Goal: Transaction & Acquisition: Download file/media

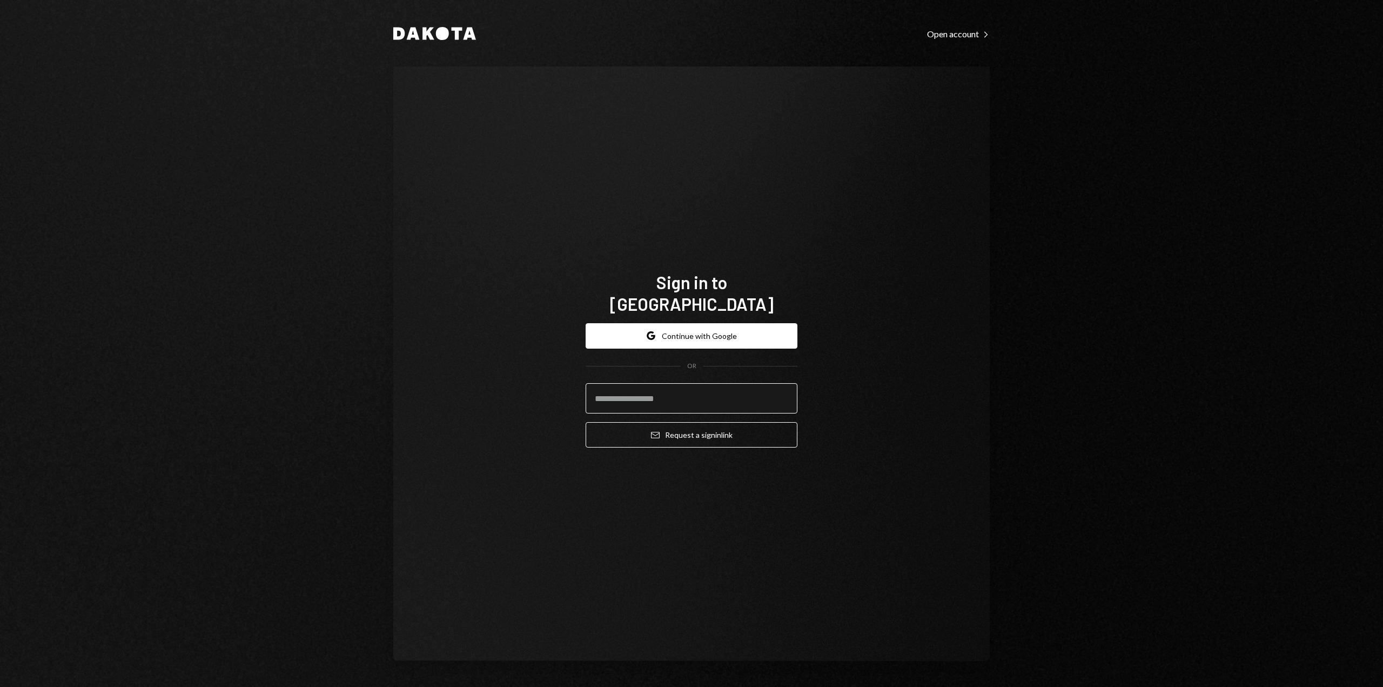
click at [657, 392] on input "email" at bounding box center [692, 398] width 212 height 30
type input "**********"
click at [692, 430] on button "Email Request a sign in link" at bounding box center [692, 434] width 212 height 25
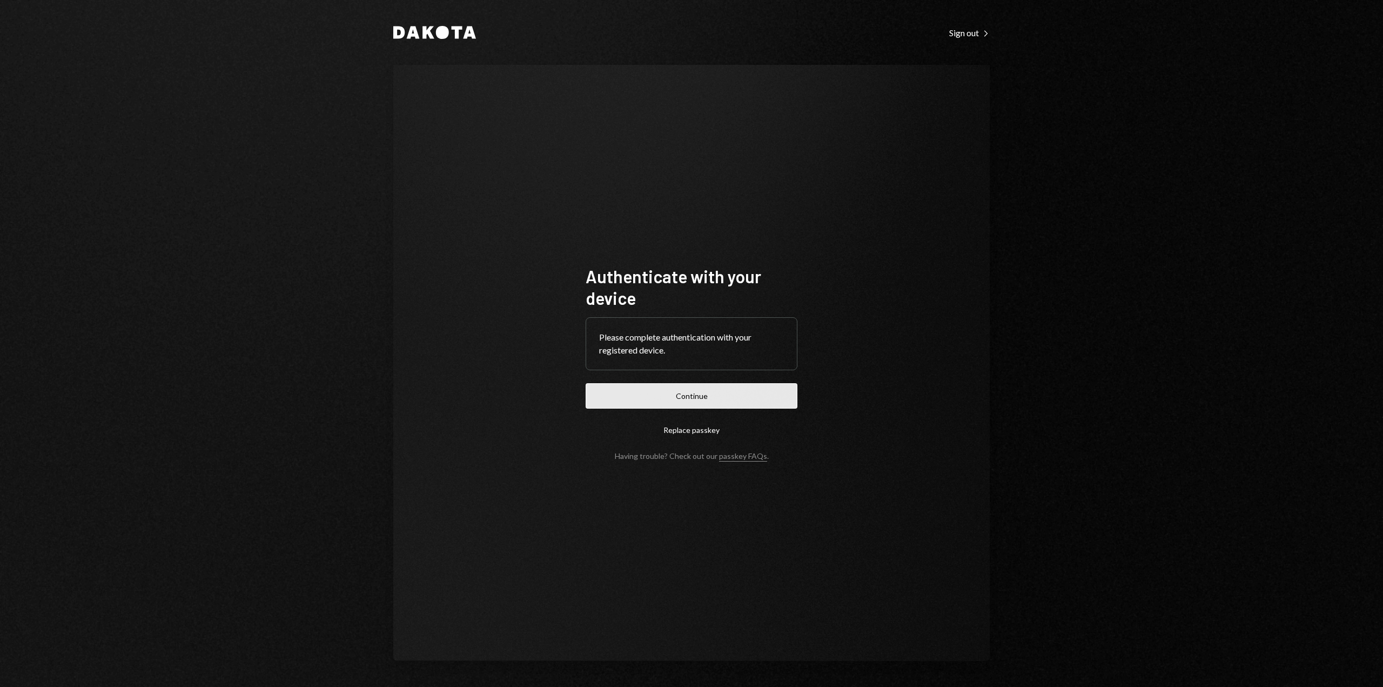
click at [708, 396] on button "Continue" at bounding box center [692, 395] width 212 height 25
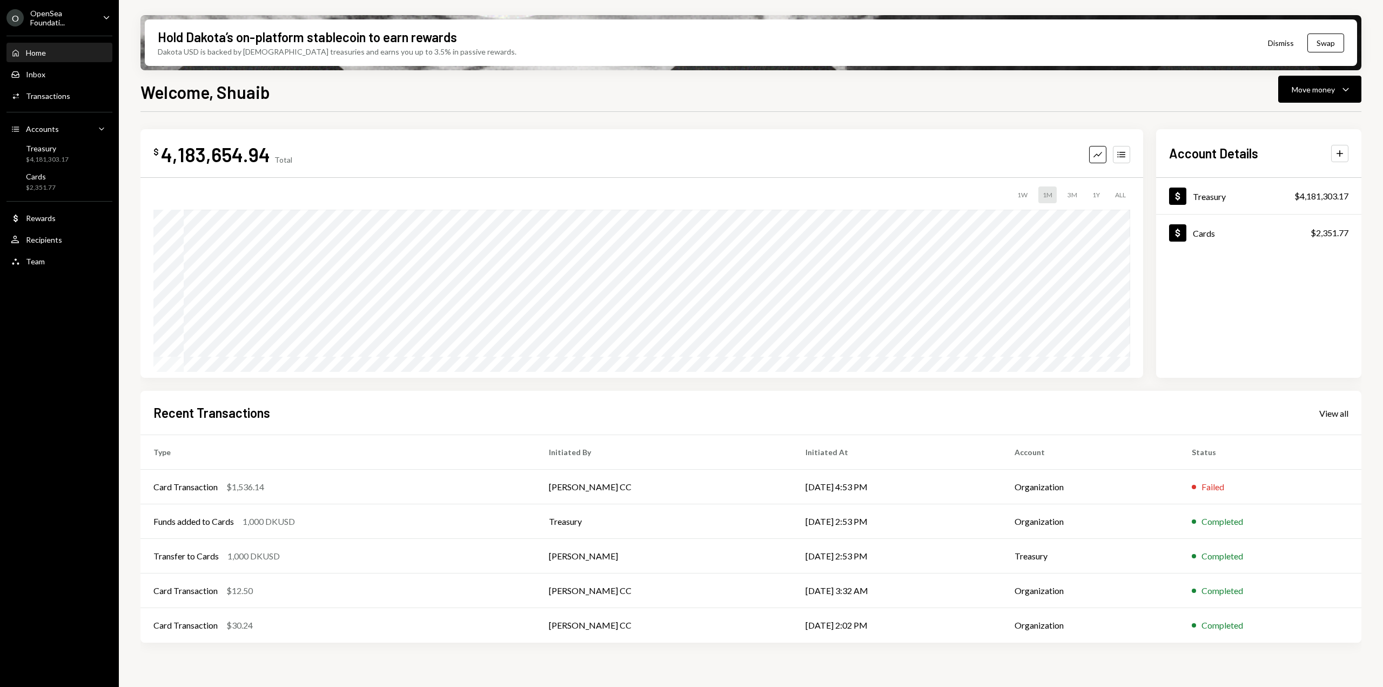
click at [105, 16] on icon "Caret Down" at bounding box center [107, 17] width 12 height 12
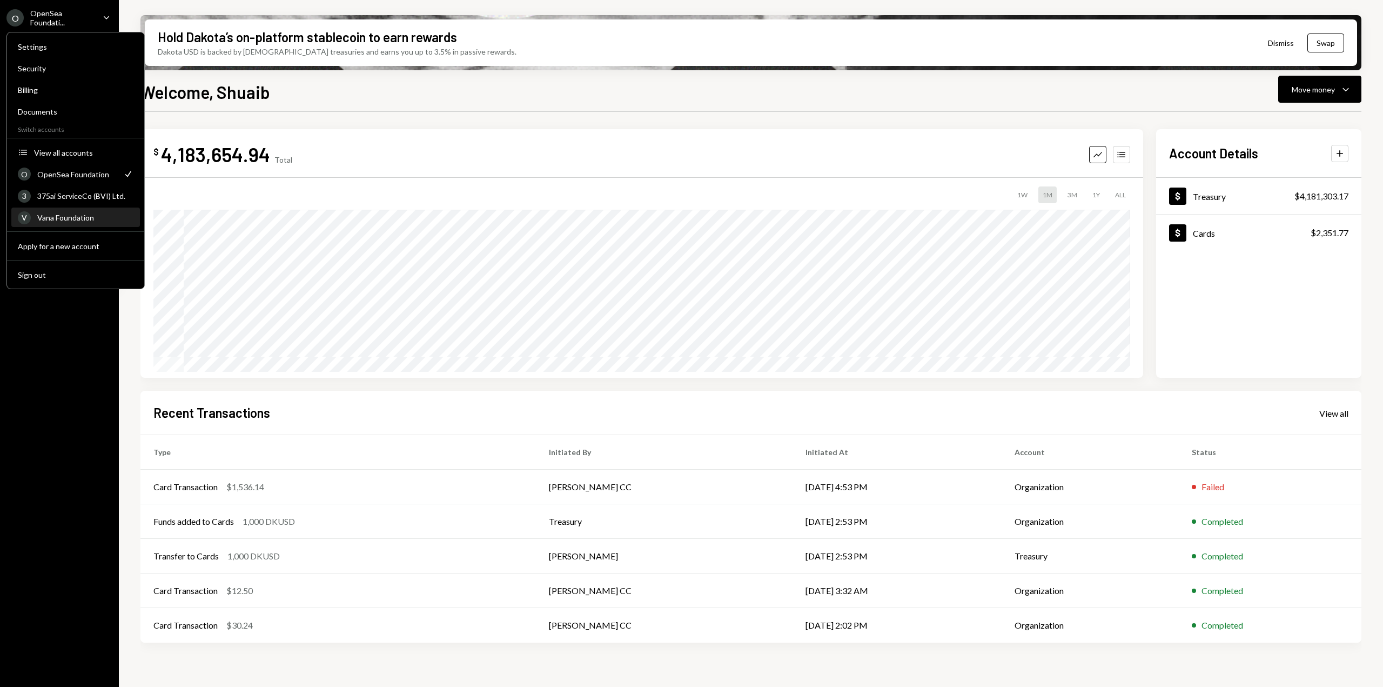
click at [75, 218] on div "Vana Foundation" at bounding box center [85, 217] width 96 height 9
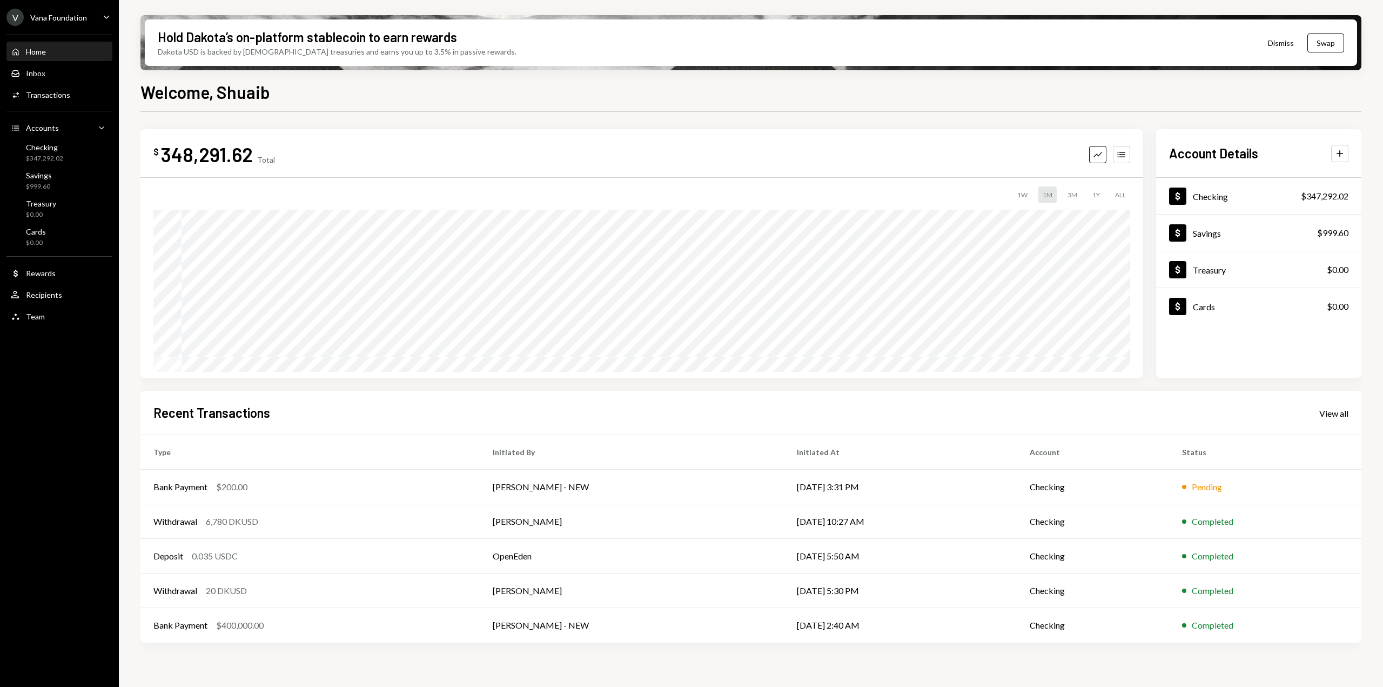
click at [95, 15] on div "V Vana Foundation Caret Down" at bounding box center [59, 17] width 119 height 17
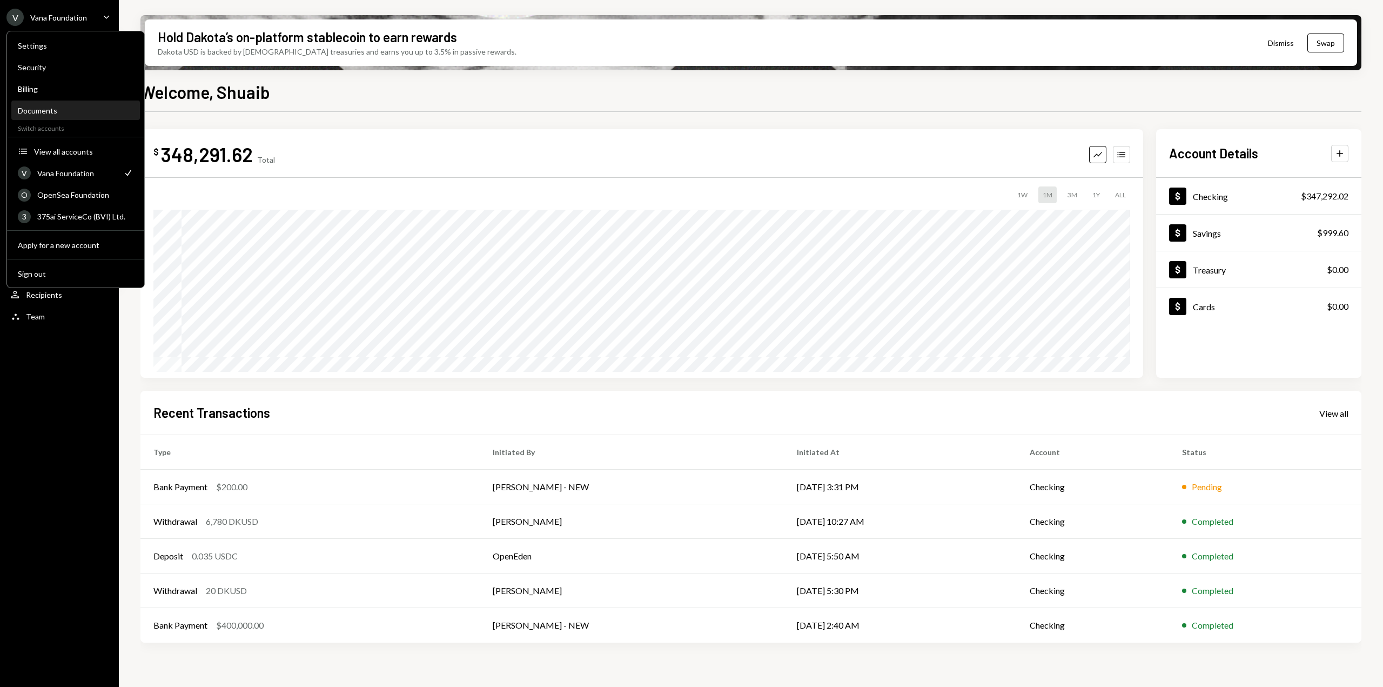
click at [40, 109] on div "Documents" at bounding box center [76, 110] width 116 height 9
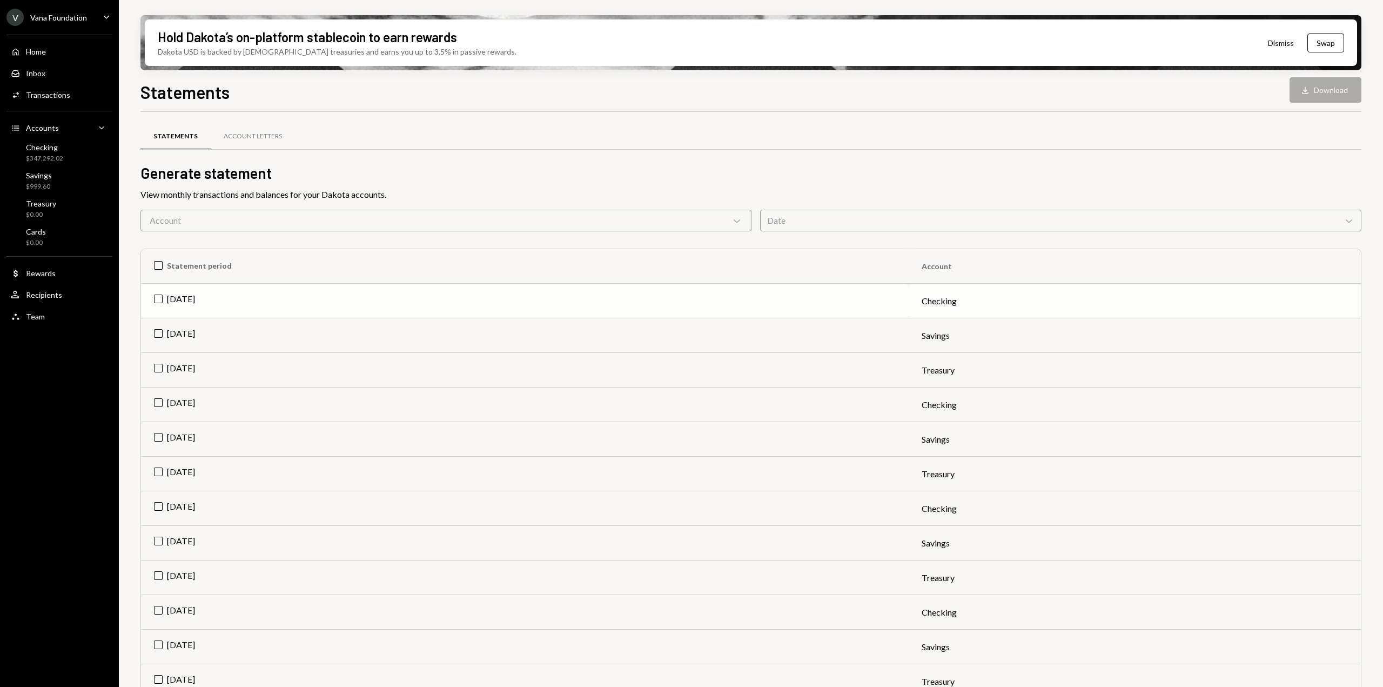
click at [155, 295] on td "[DATE]" at bounding box center [525, 301] width 768 height 35
click at [157, 329] on td "[DATE]" at bounding box center [525, 335] width 768 height 35
click at [157, 367] on td "[DATE]" at bounding box center [525, 370] width 768 height 35
click at [734, 220] on icon at bounding box center [737, 220] width 6 height 3
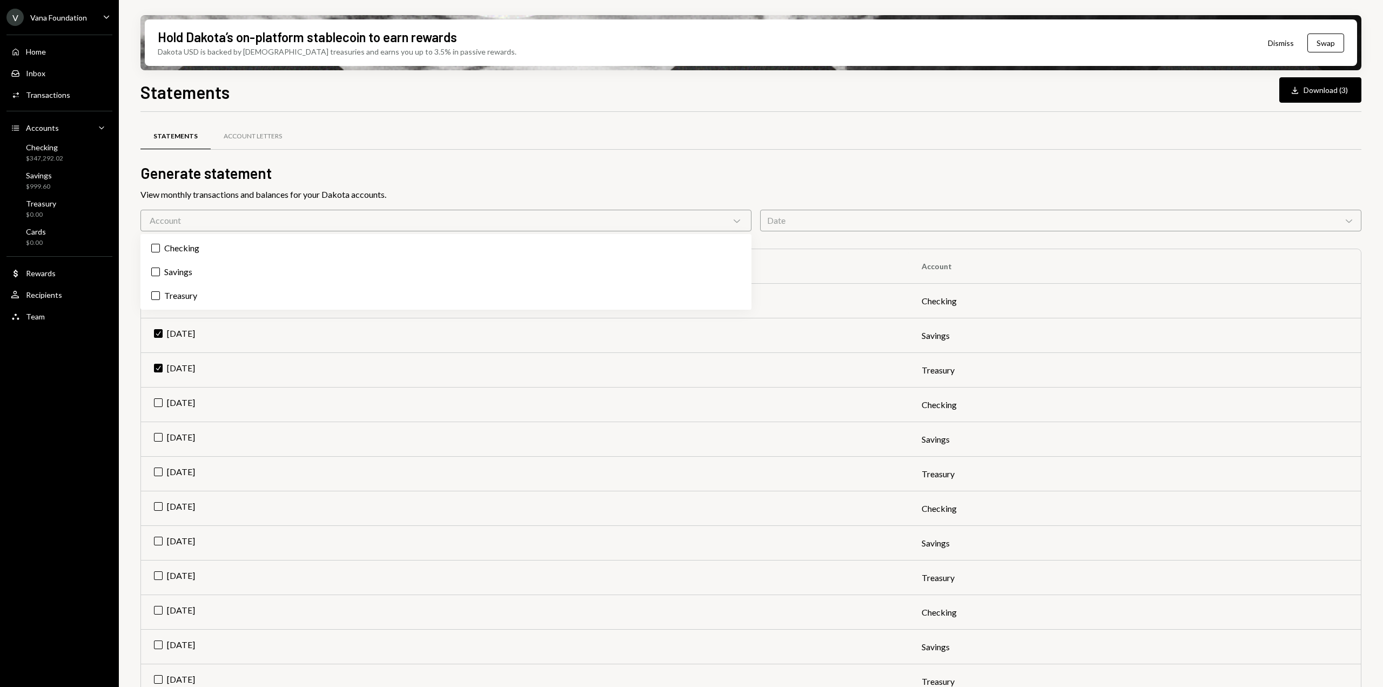
click at [734, 220] on icon at bounding box center [737, 220] width 6 height 3
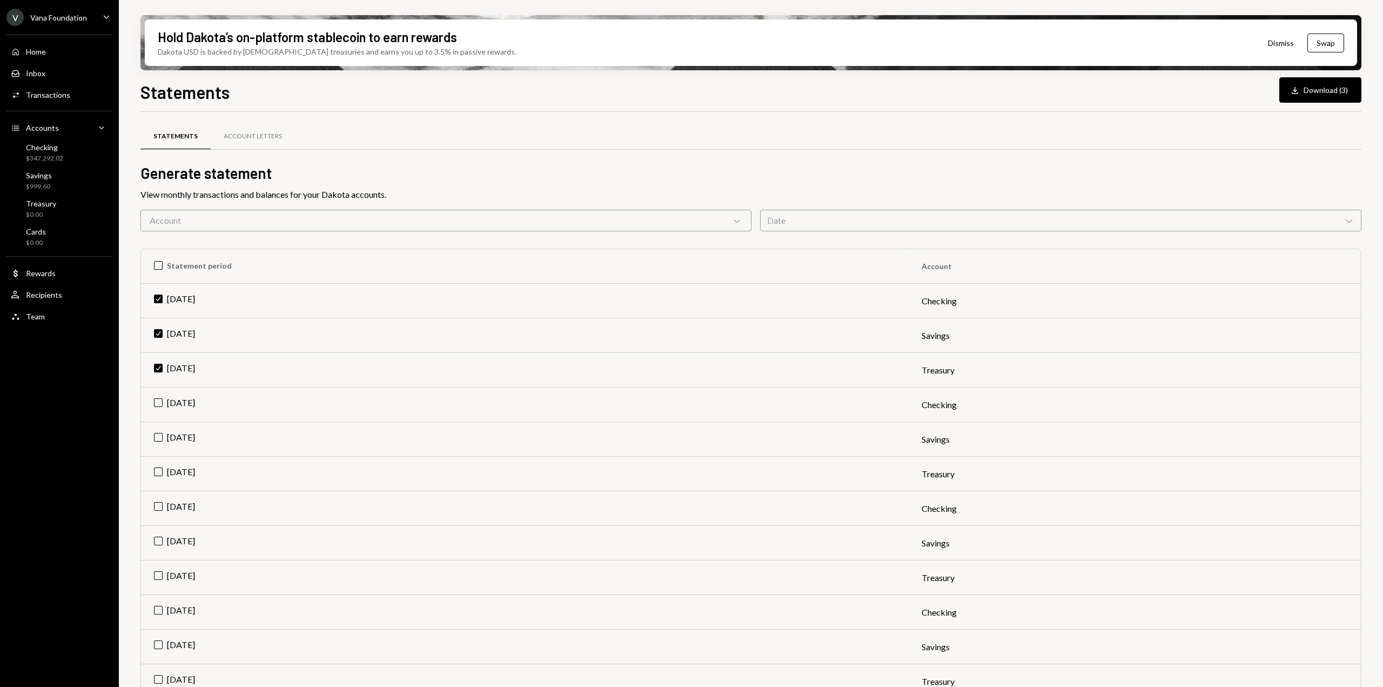
click at [875, 220] on div "Date Chevron Down" at bounding box center [1060, 221] width 601 height 22
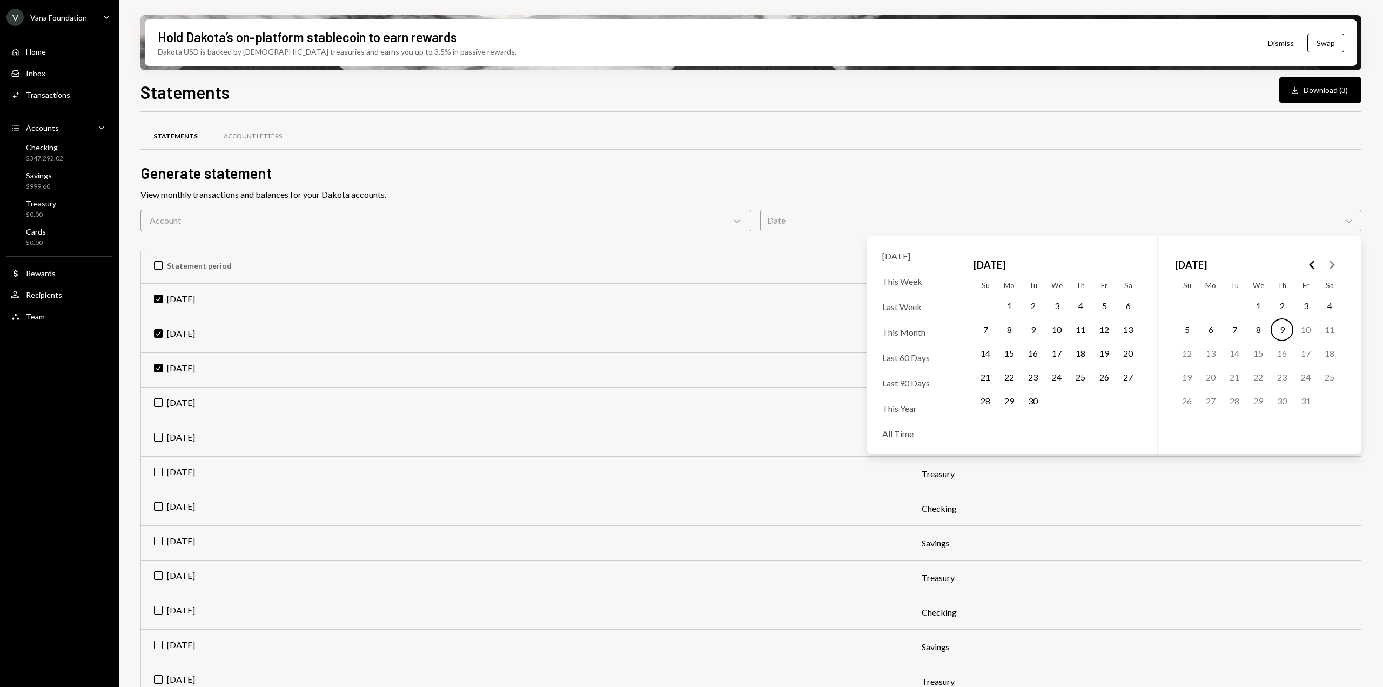
click at [875, 220] on div "Date Chevron Down" at bounding box center [1060, 221] width 601 height 22
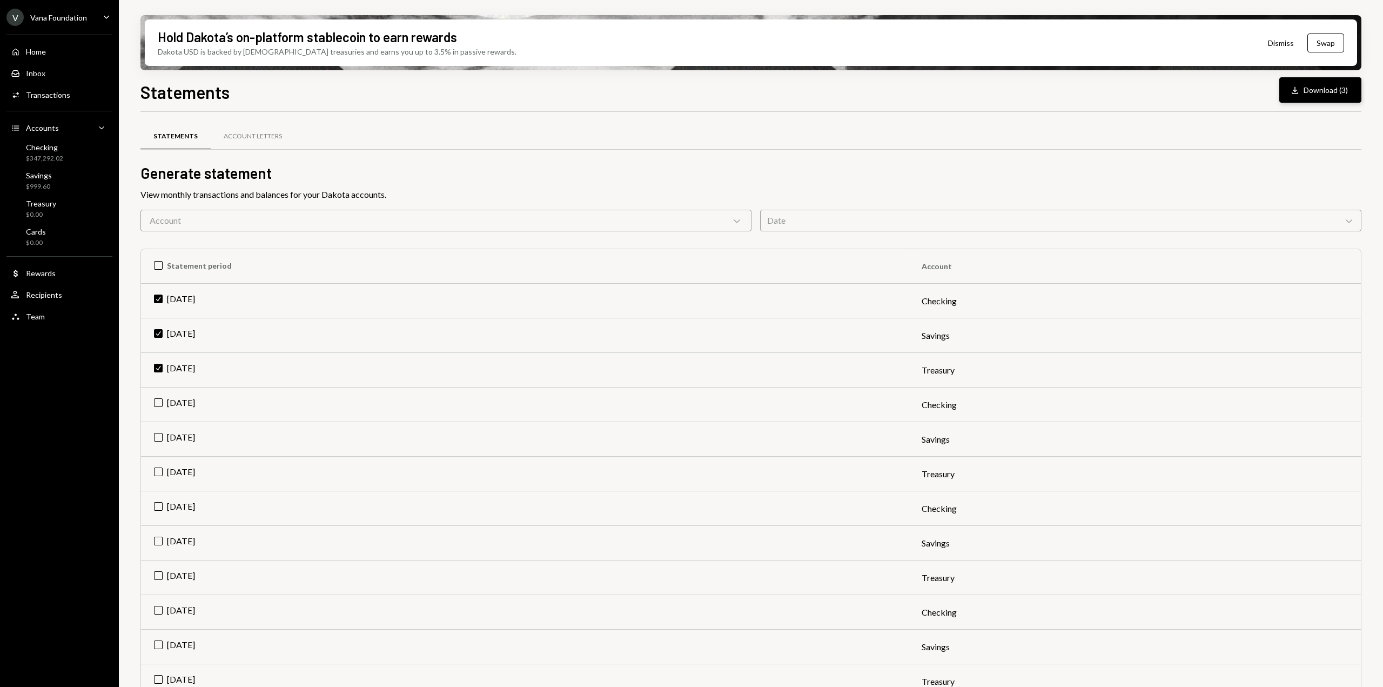
click at [1322, 92] on button "Download Download (3)" at bounding box center [1321, 89] width 82 height 25
click at [97, 9] on div "V Vana Foundation Caret Down" at bounding box center [59, 17] width 119 height 17
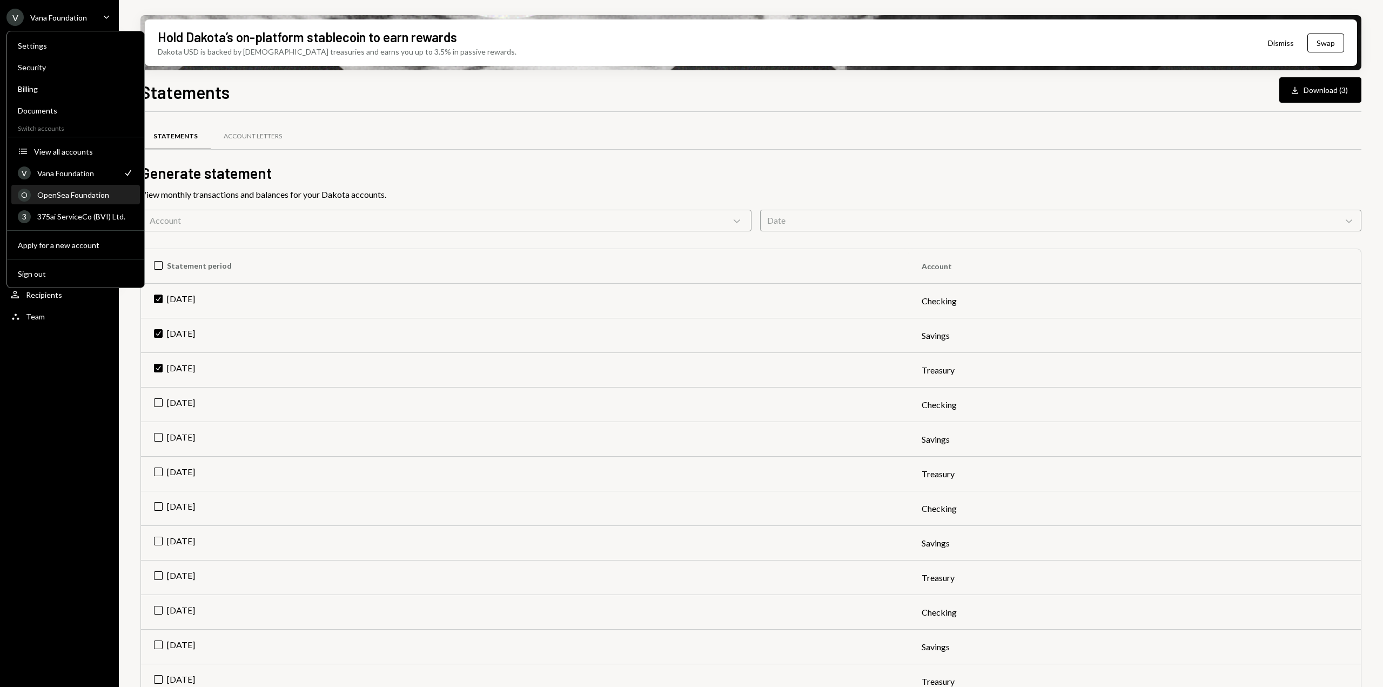
click at [95, 199] on div "O OpenSea Foundation" at bounding box center [76, 195] width 116 height 18
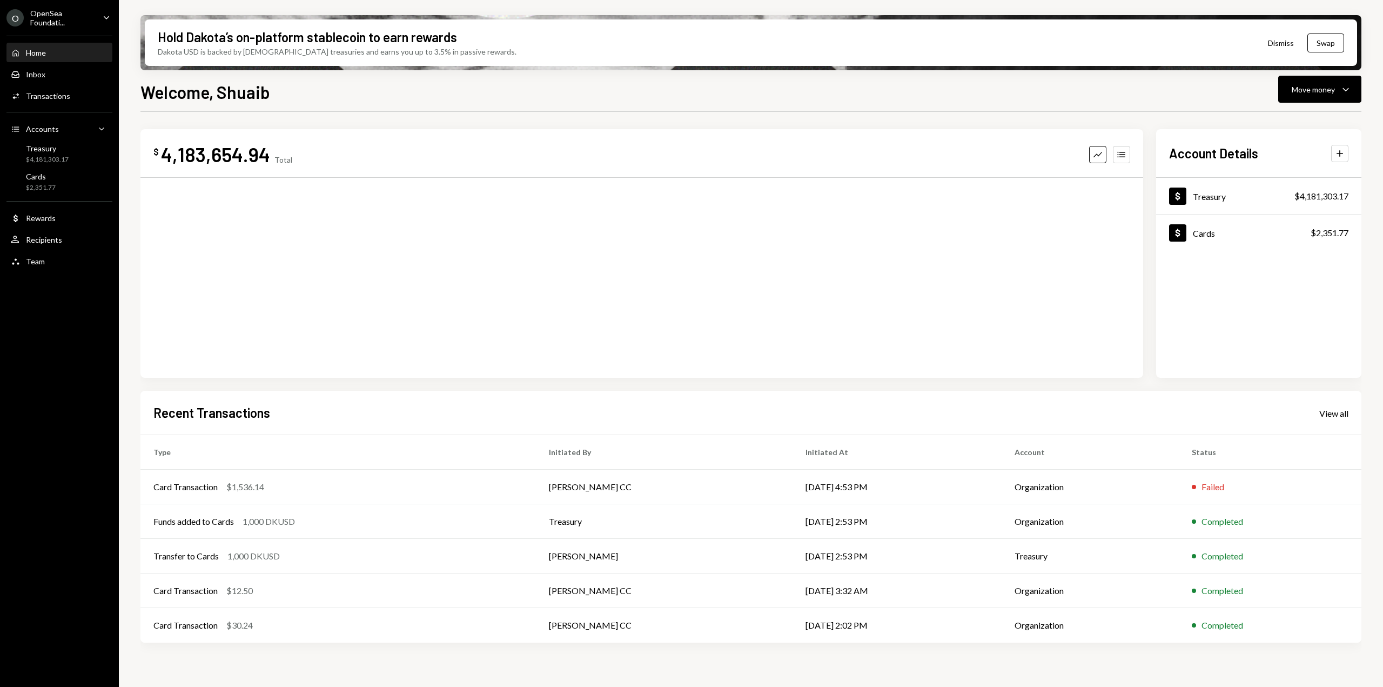
click at [98, 23] on div "O OpenSea Foundati... Caret Down" at bounding box center [59, 18] width 119 height 18
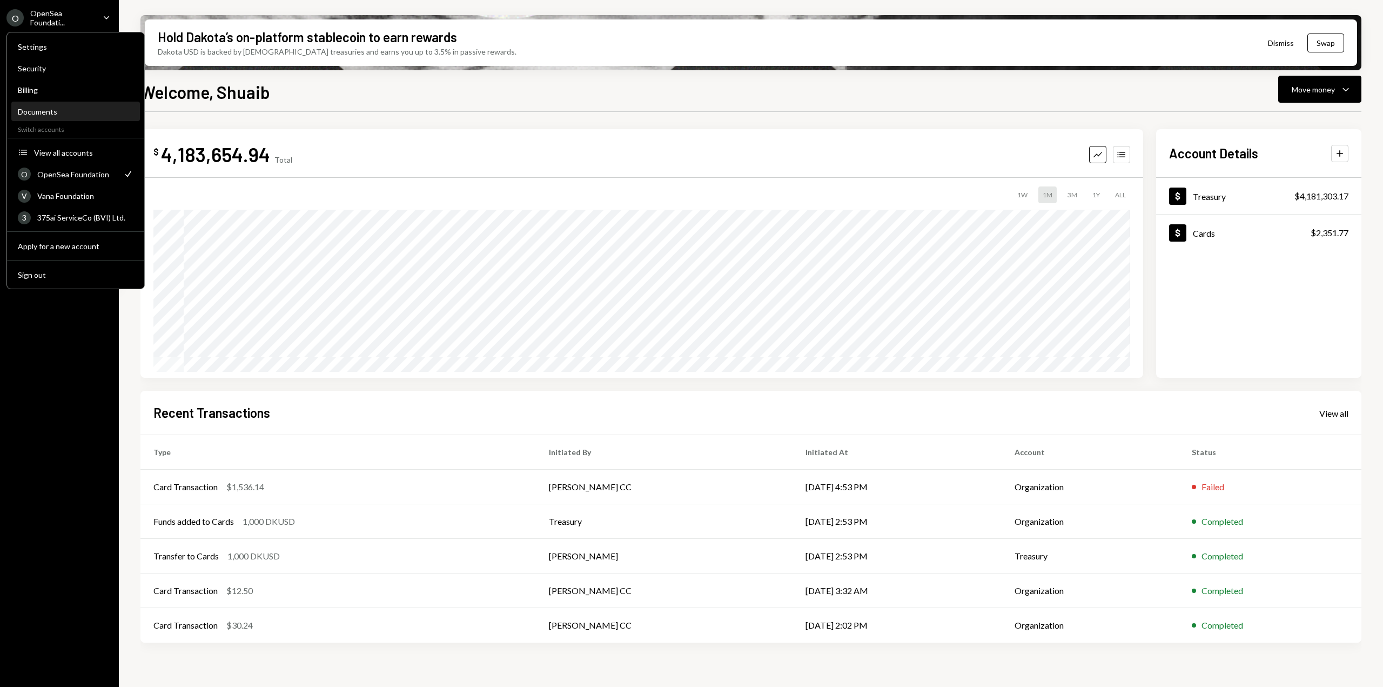
click at [75, 112] on div "Documents" at bounding box center [76, 111] width 116 height 9
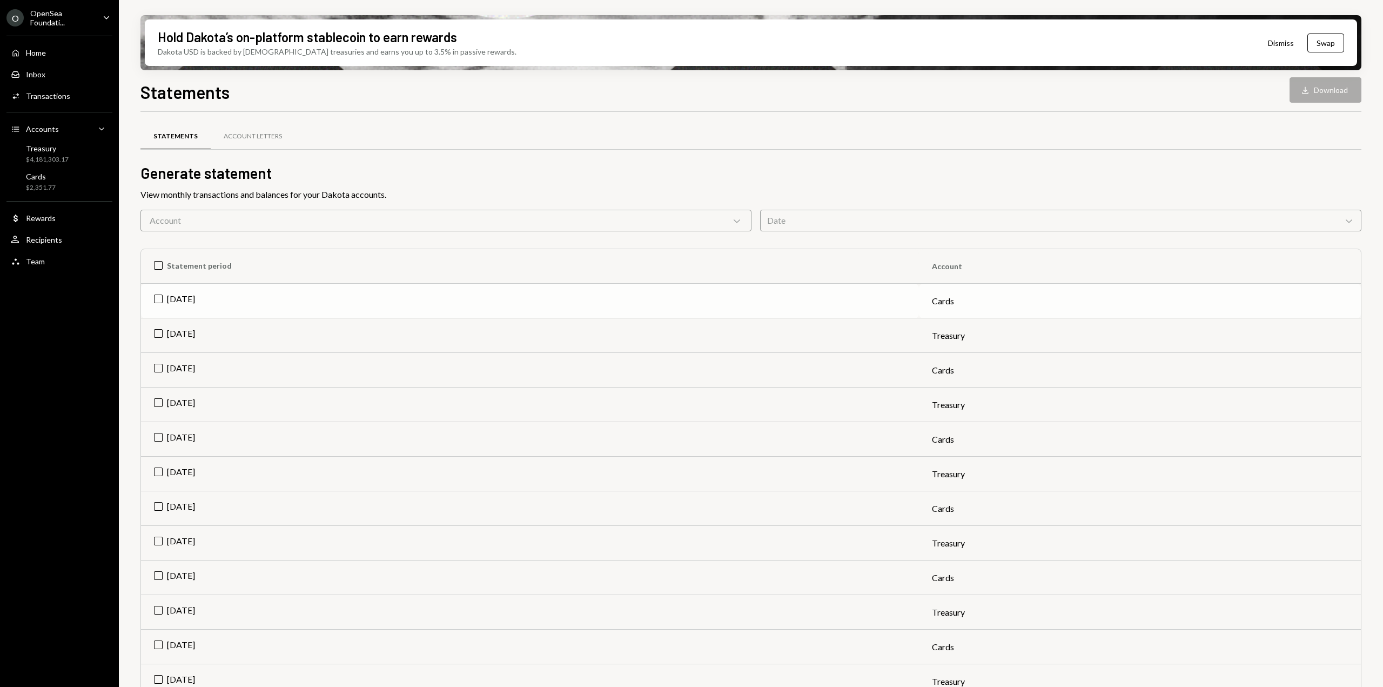
click at [156, 296] on td "[DATE]" at bounding box center [530, 301] width 778 height 35
click at [161, 330] on td "[DATE]" at bounding box center [530, 335] width 778 height 35
click at [1318, 92] on button "Download Download (2)" at bounding box center [1321, 89] width 82 height 25
click at [85, 17] on div "OpenSea Foundati..." at bounding box center [62, 18] width 64 height 18
